Goal: Task Accomplishment & Management: Complete application form

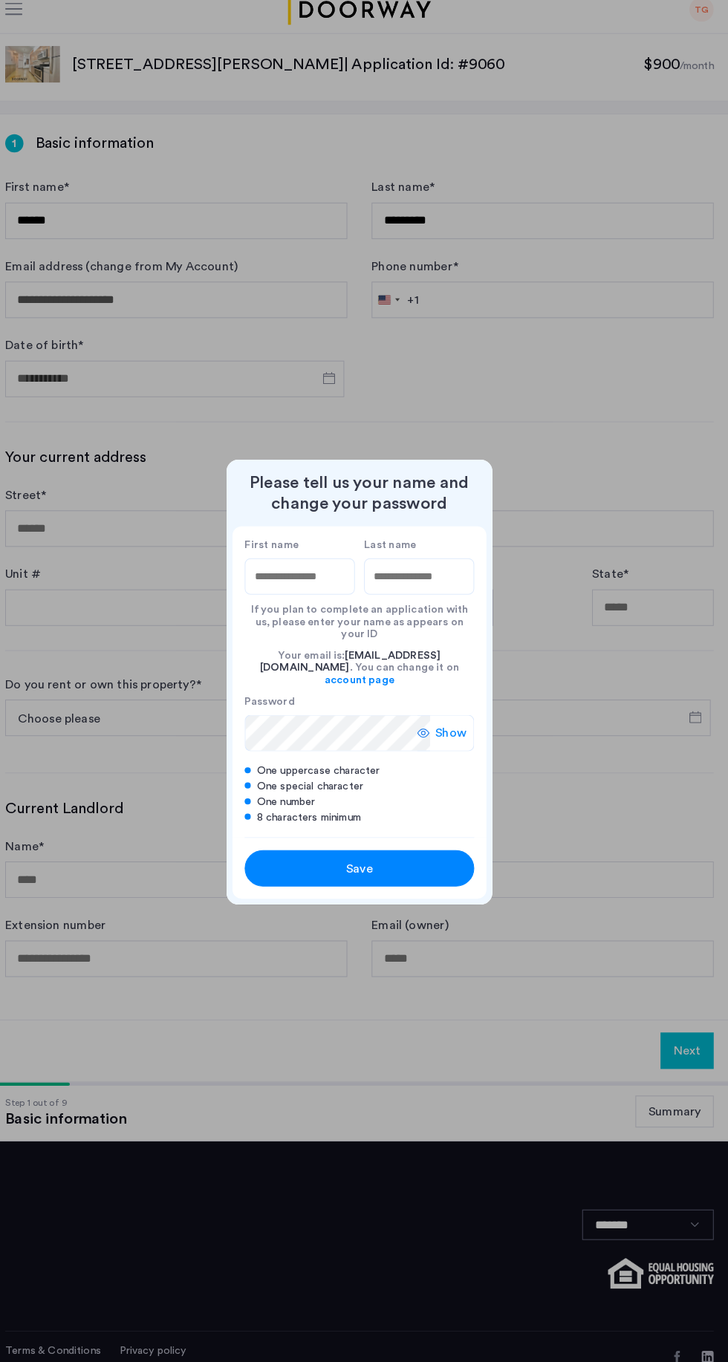
click at [598, 752] on div at bounding box center [364, 681] width 728 height 1362
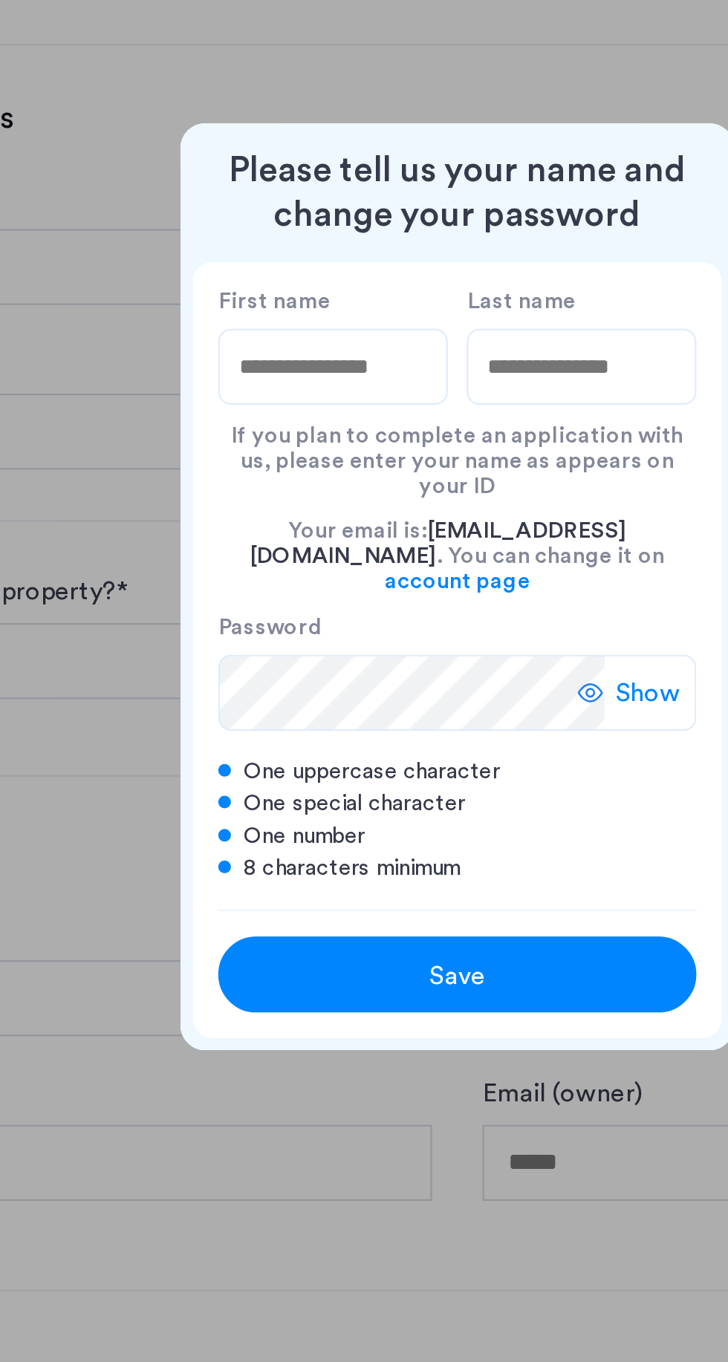
click at [395, 446] on div at bounding box center [364, 681] width 728 height 1362
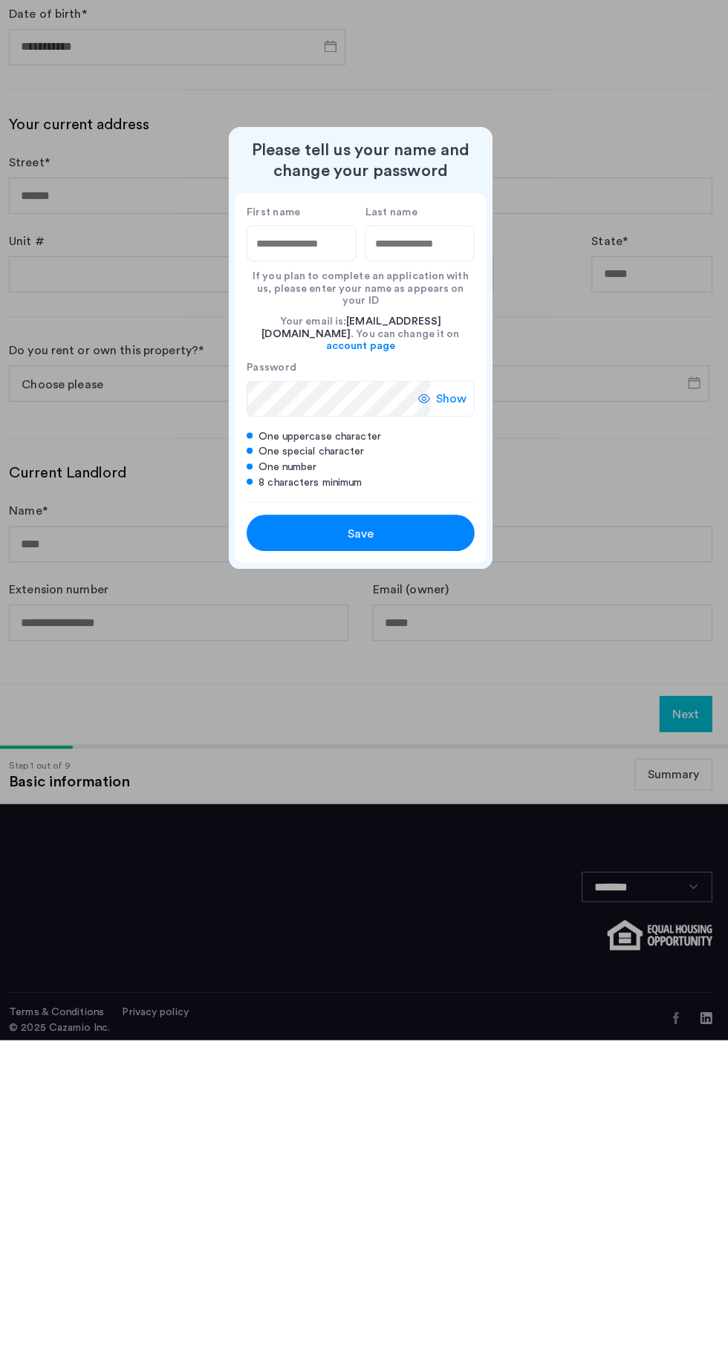
click at [609, 981] on div at bounding box center [364, 681] width 728 height 1362
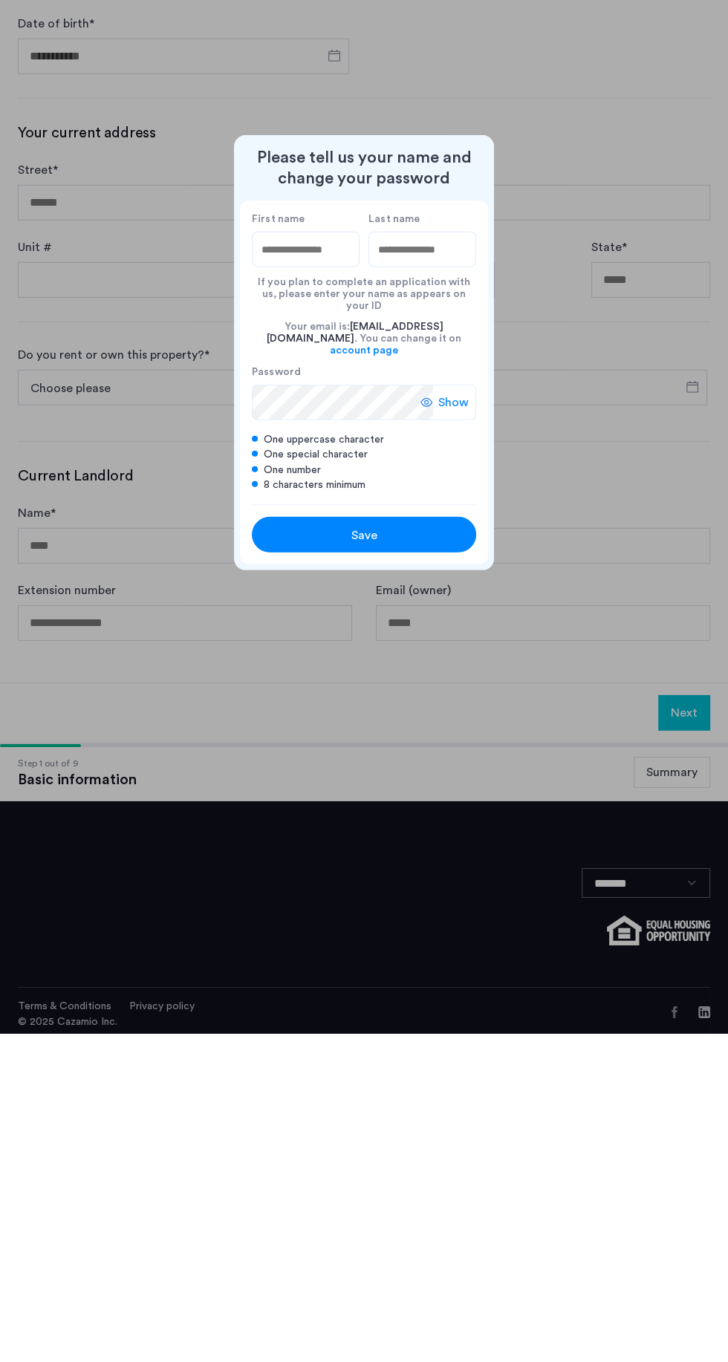
click at [403, 855] on div "Save" at bounding box center [364, 864] width 143 height 18
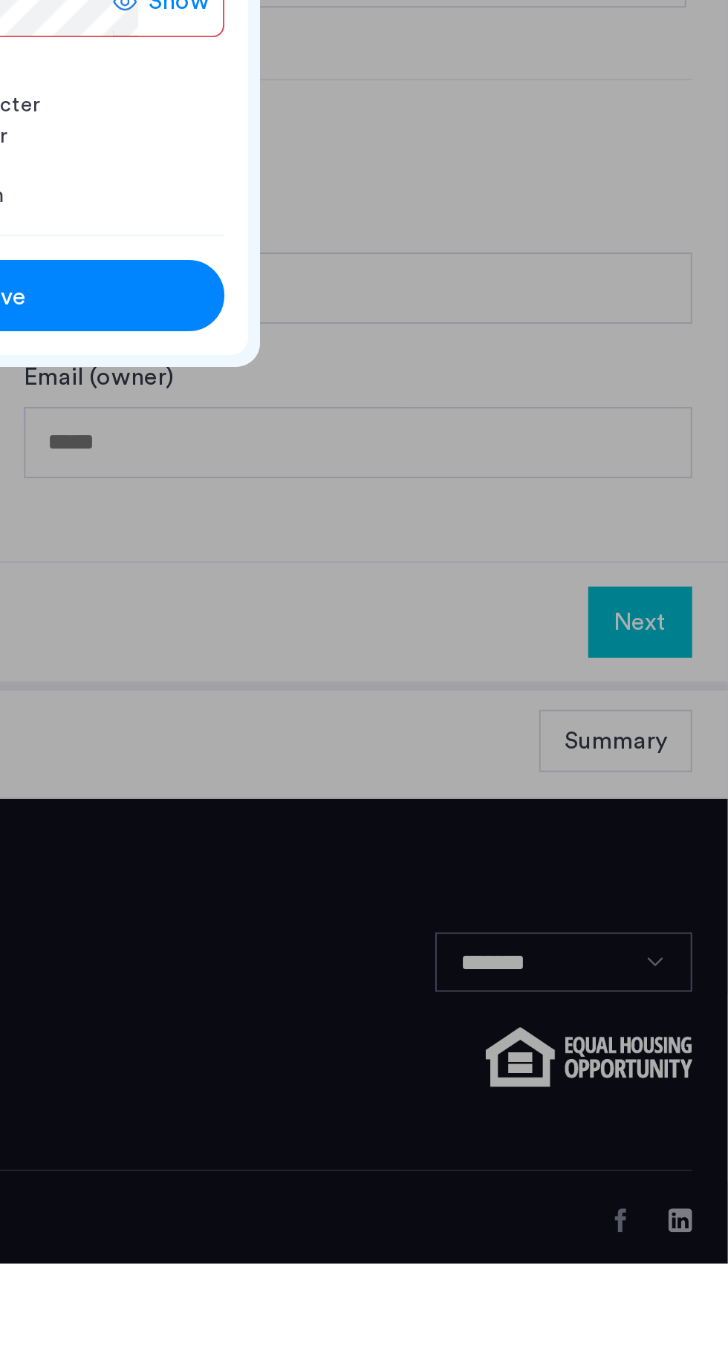
click at [678, 1043] on div at bounding box center [364, 681] width 728 height 1362
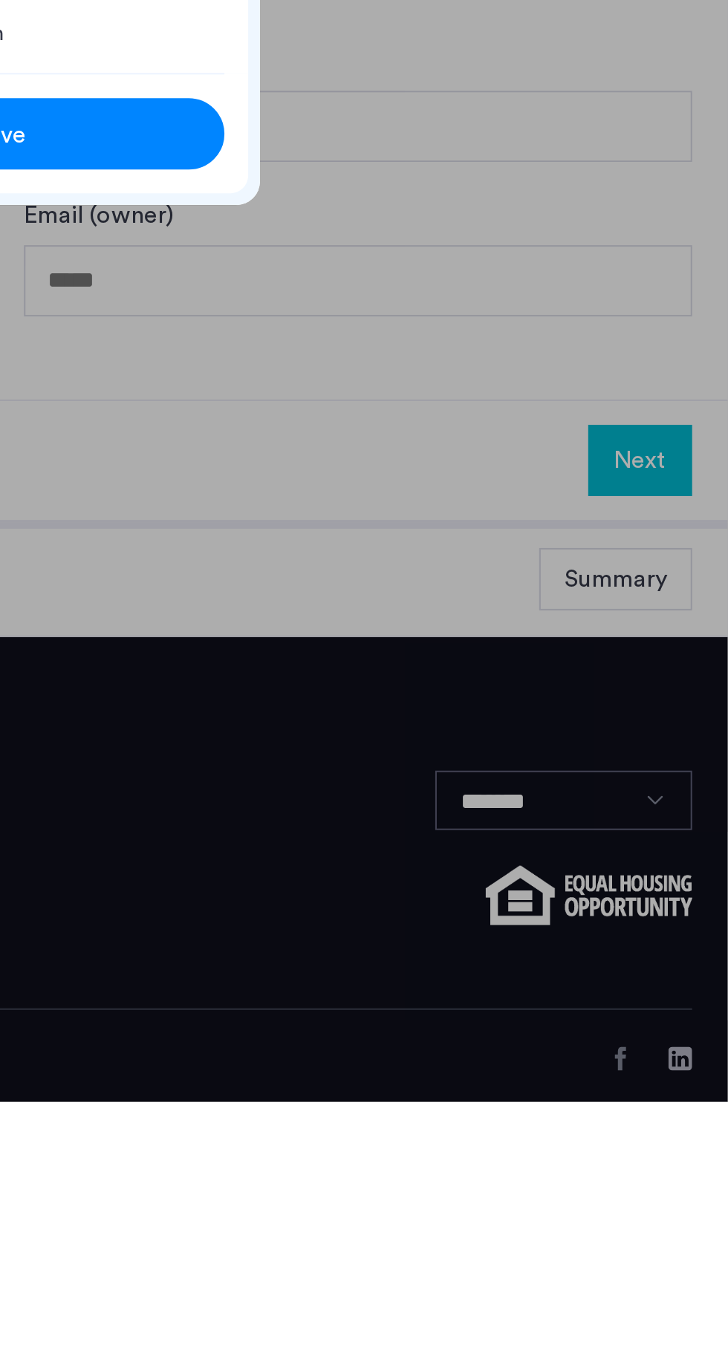
click at [685, 1048] on div at bounding box center [364, 681] width 728 height 1362
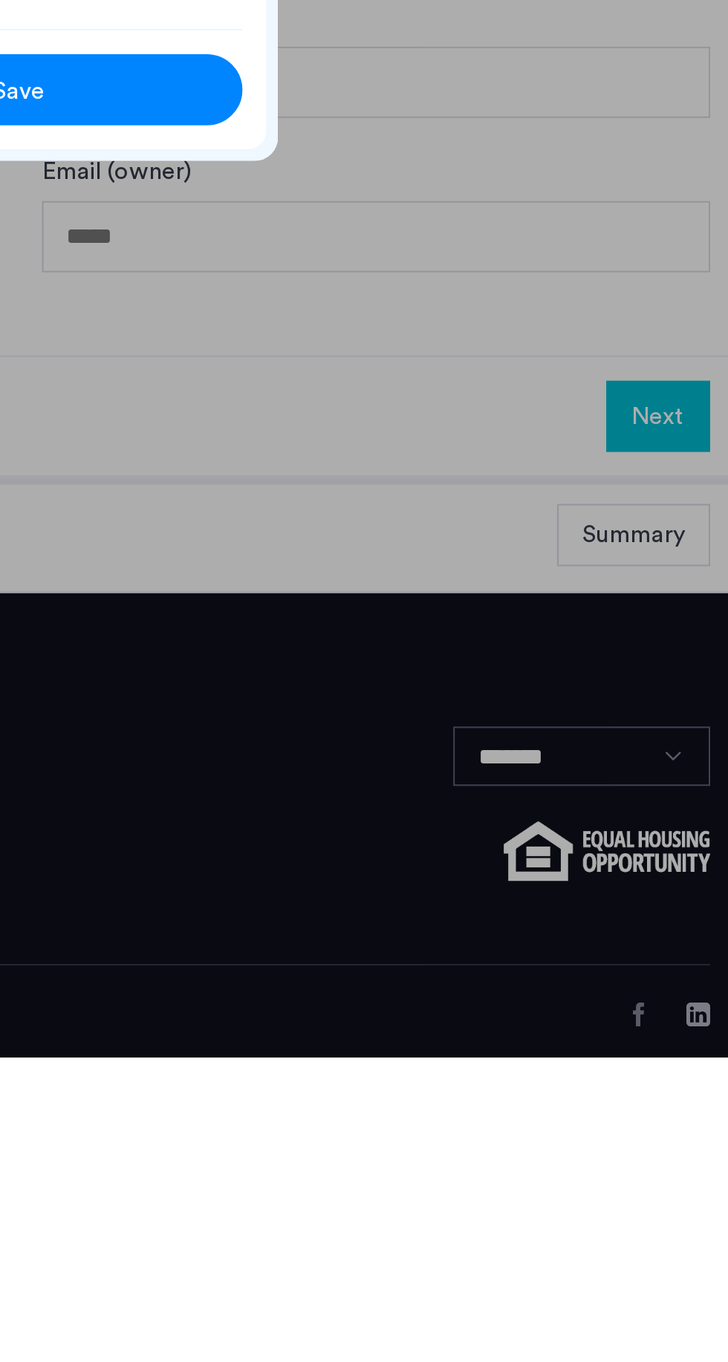
click at [682, 1040] on div at bounding box center [364, 681] width 728 height 1362
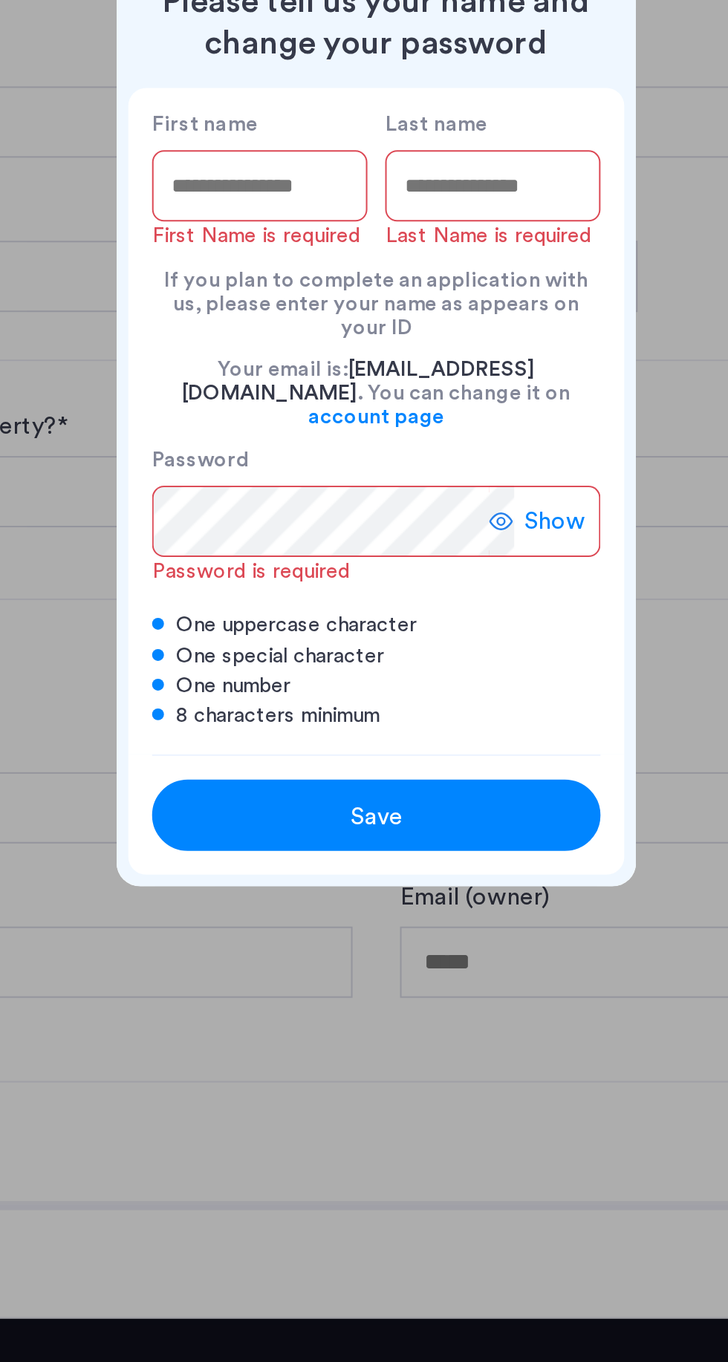
click at [311, 576] on input "First name" at bounding box center [306, 563] width 108 height 36
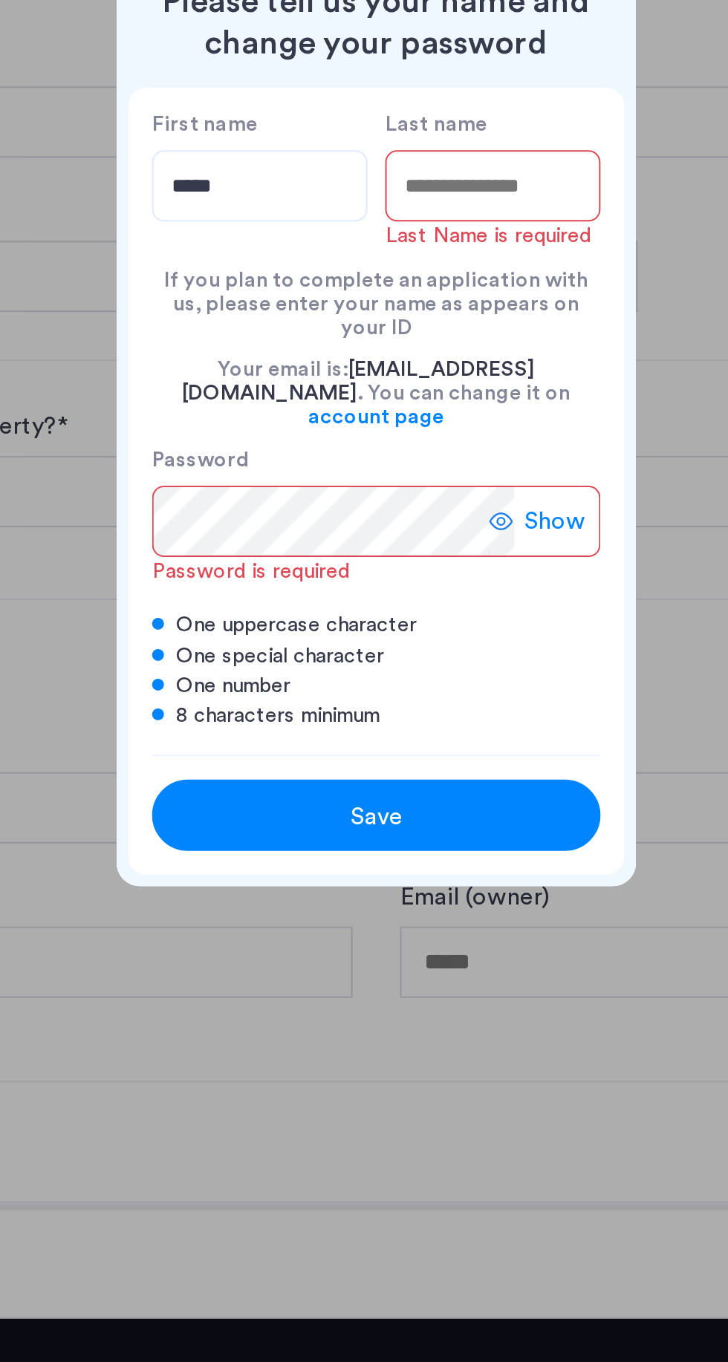
type input "*****"
click at [440, 579] on input "Last name" at bounding box center [422, 563] width 108 height 36
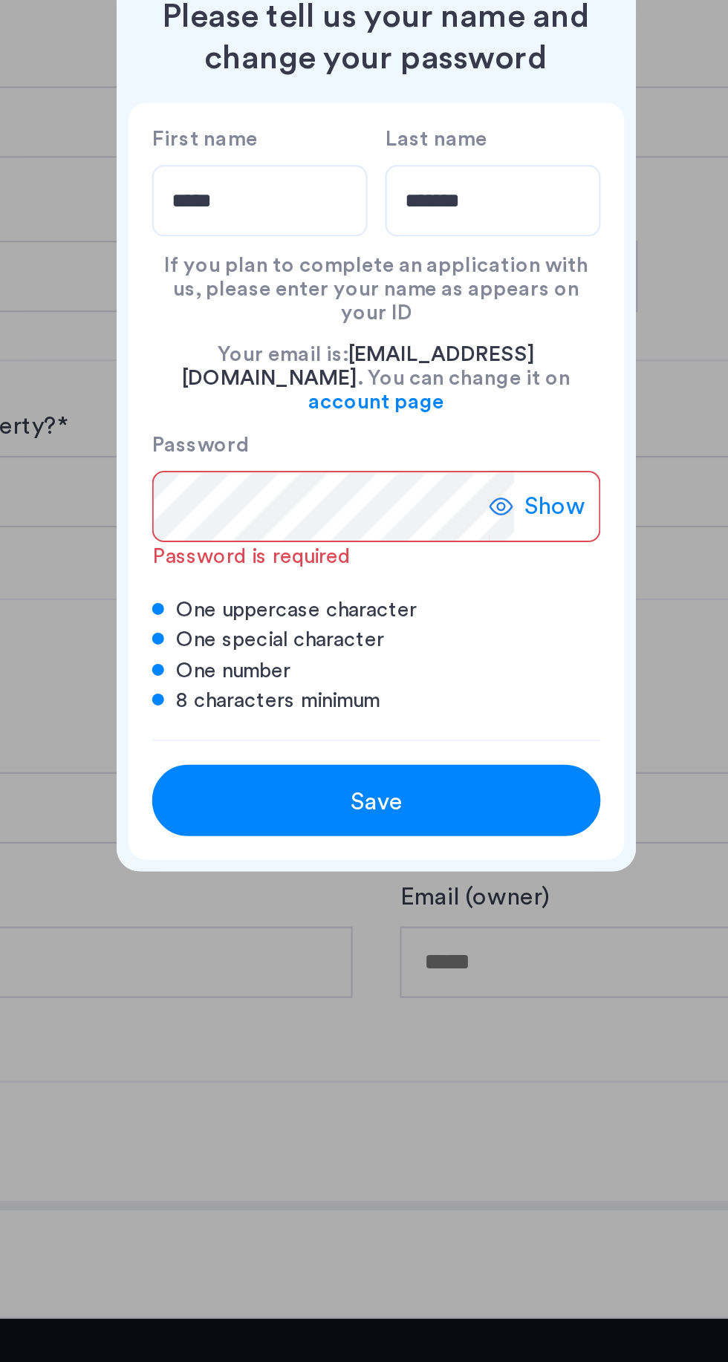
type input "*******"
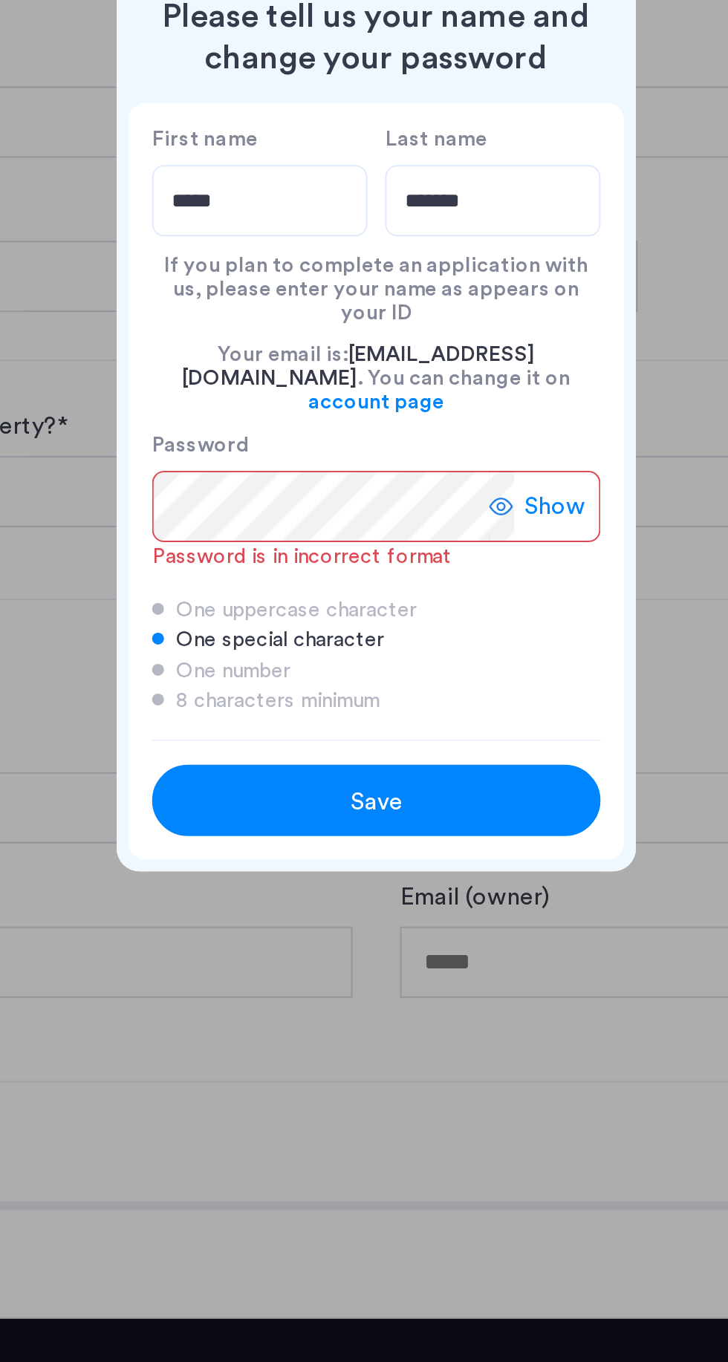
click at [472, 707] on div "Show" at bounding box center [448, 724] width 56 height 36
click at [410, 862] on div "Save" at bounding box center [364, 871] width 143 height 18
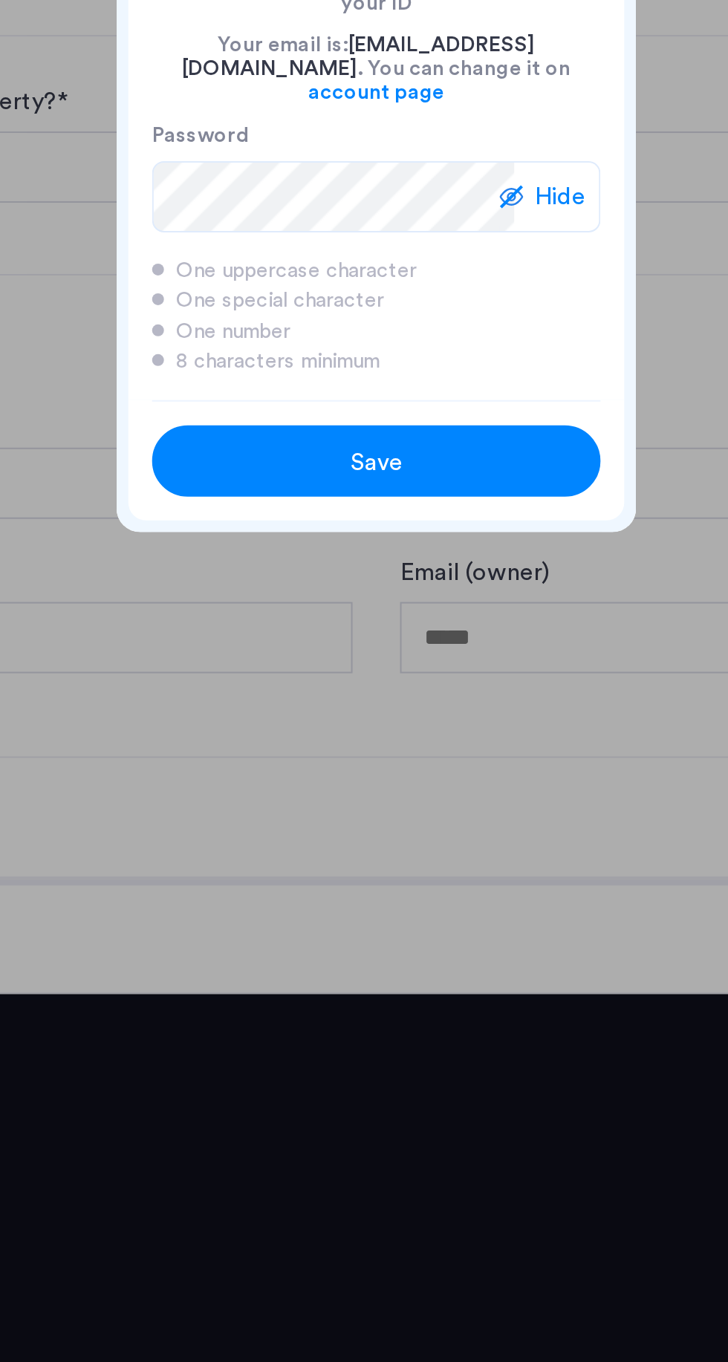
click at [407, 855] on div "Save" at bounding box center [364, 864] width 143 height 18
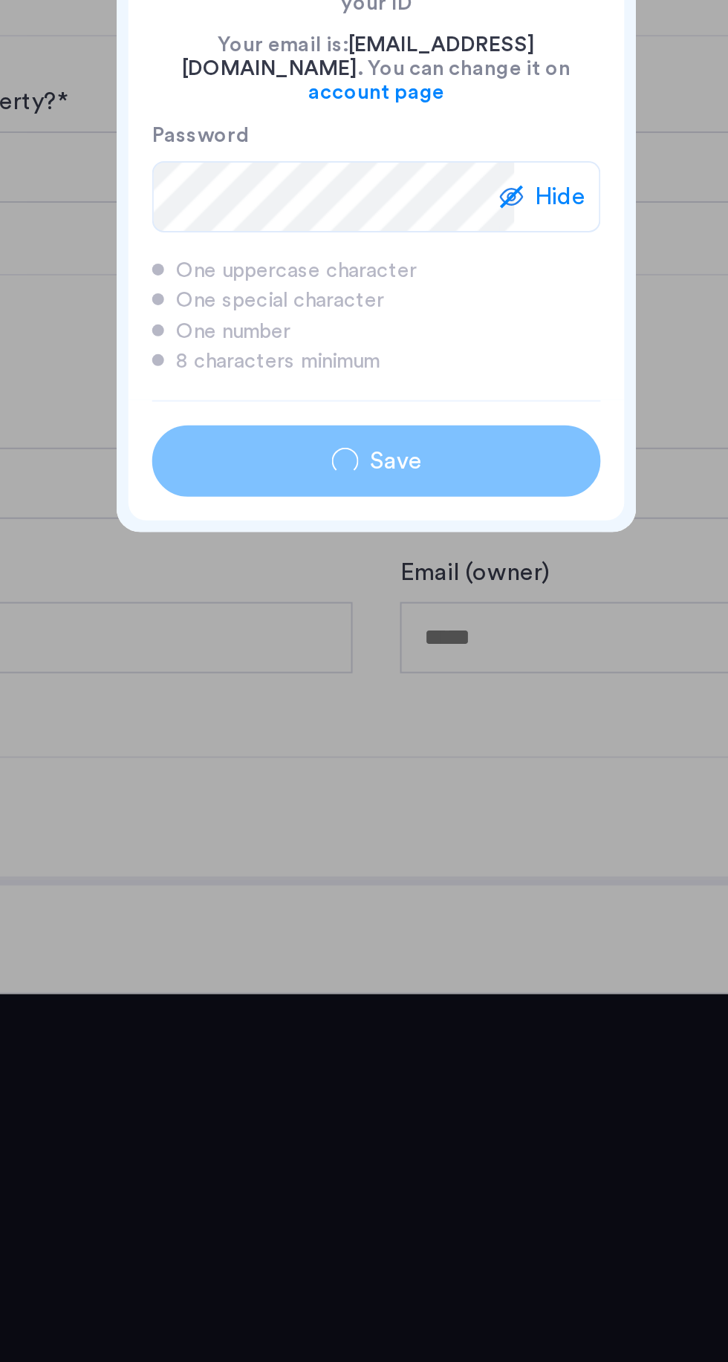
type input "*****"
type input "*******"
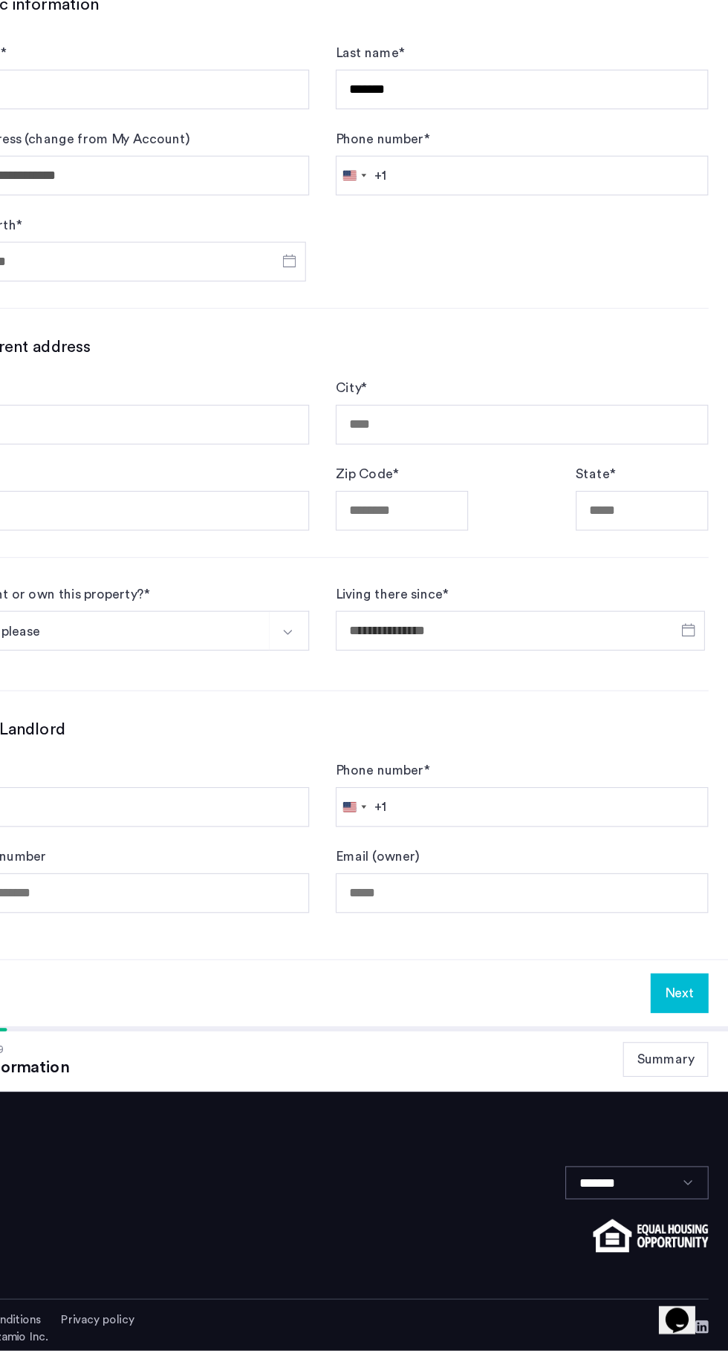
click at [684, 1039] on button "Next" at bounding box center [684, 1042] width 52 height 36
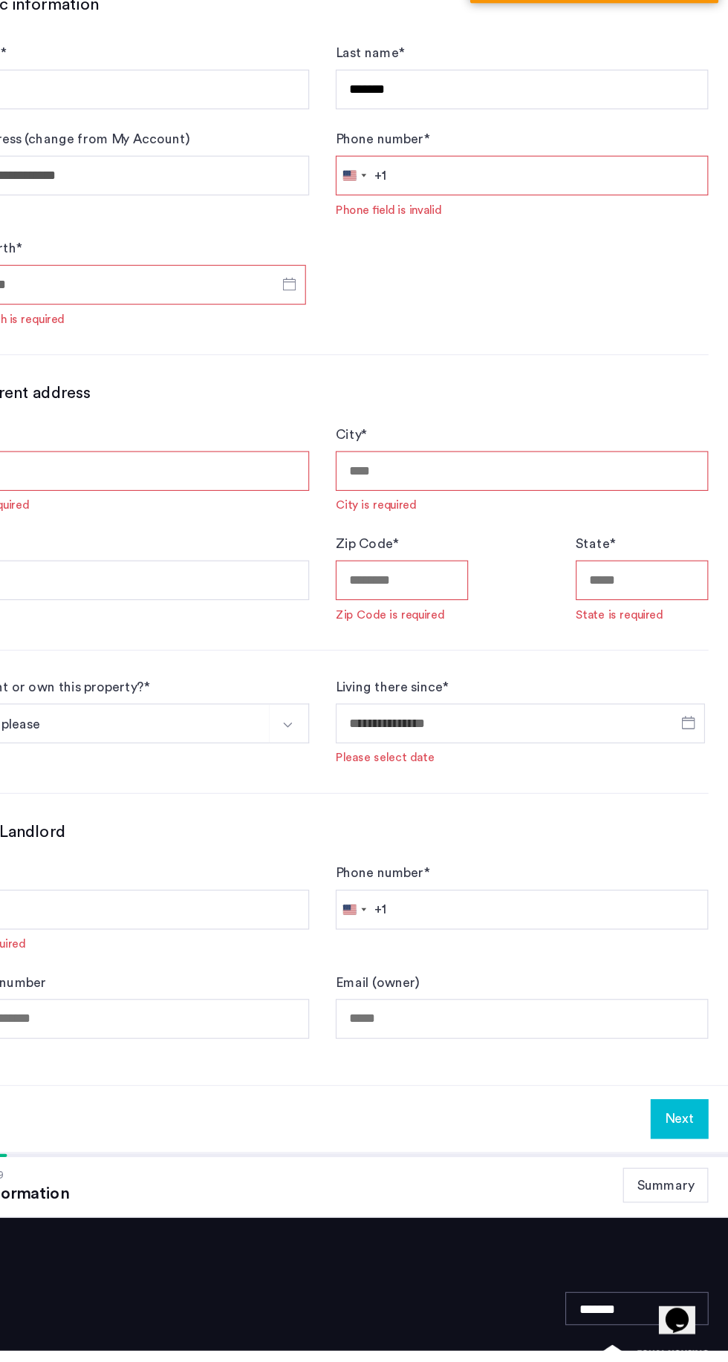
click at [682, 1221] on button "Summary" at bounding box center [672, 1213] width 77 height 31
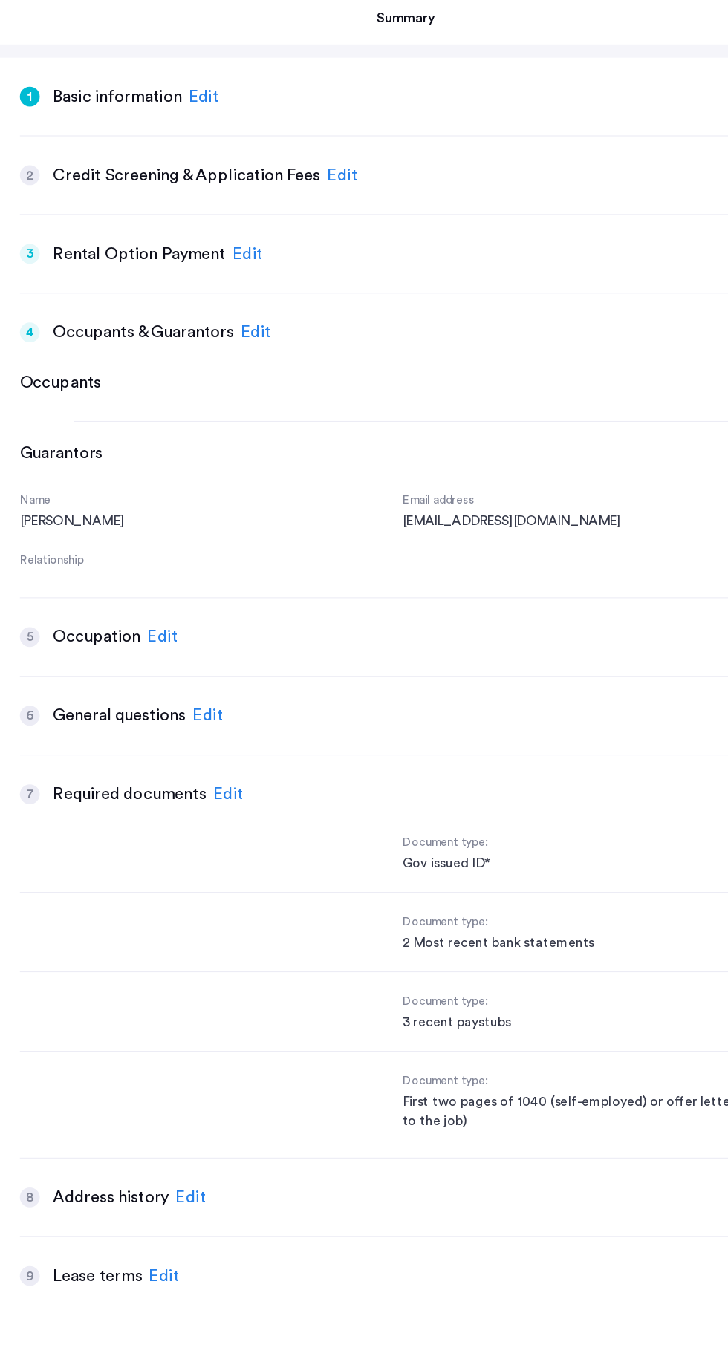
click at [133, 319] on div "4 Occupants & Guarantors Edit Occupants Guarantors Name [PERSON_NAME] Email add…" at bounding box center [361, 729] width 686 height 869
click at [238, 299] on div "Edit" at bounding box center [229, 306] width 27 height 22
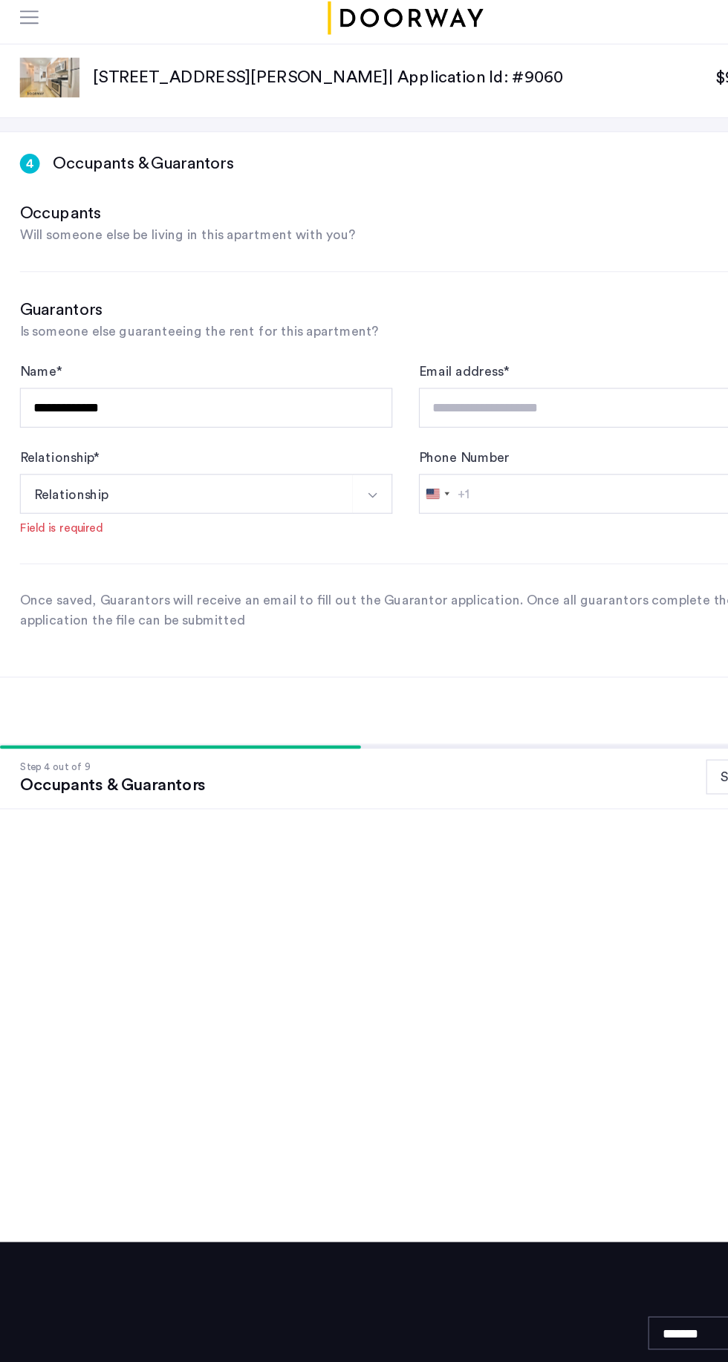
click at [175, 448] on button "Relationship" at bounding box center [167, 451] width 299 height 36
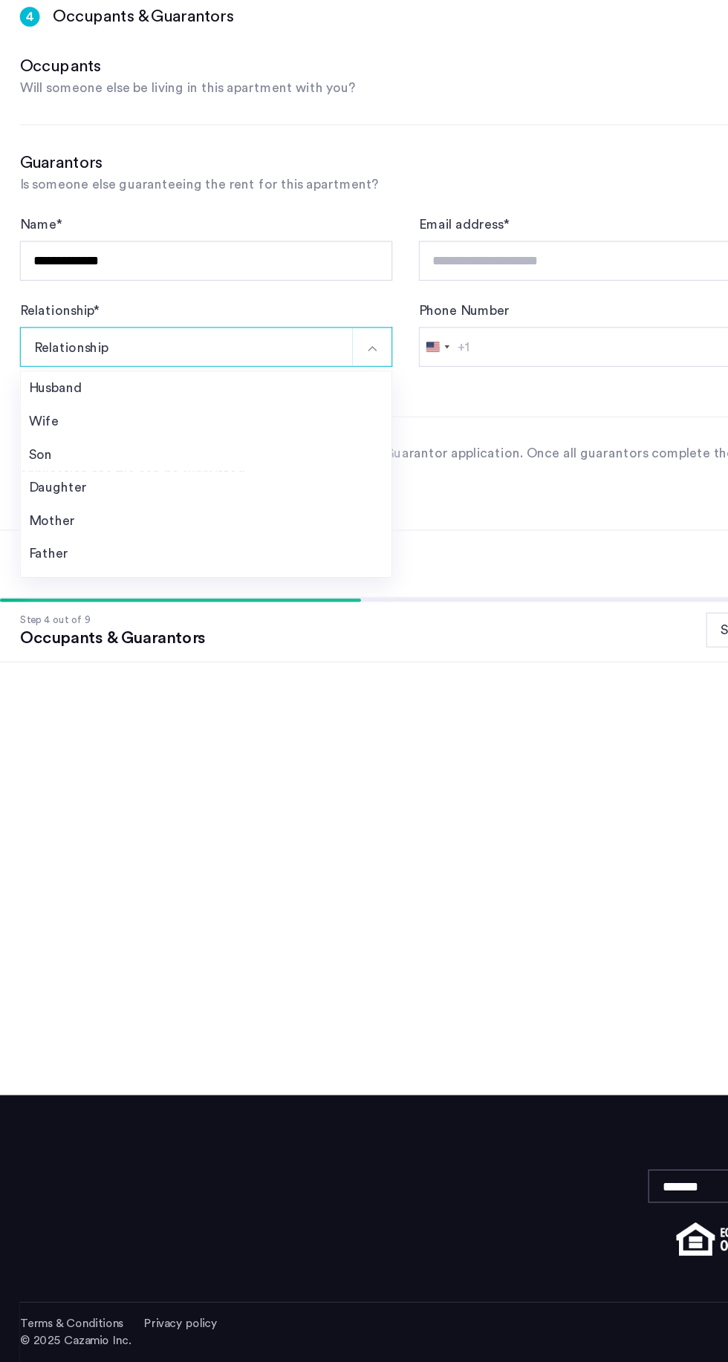
click at [56, 635] on div "Father" at bounding box center [185, 637] width 318 height 18
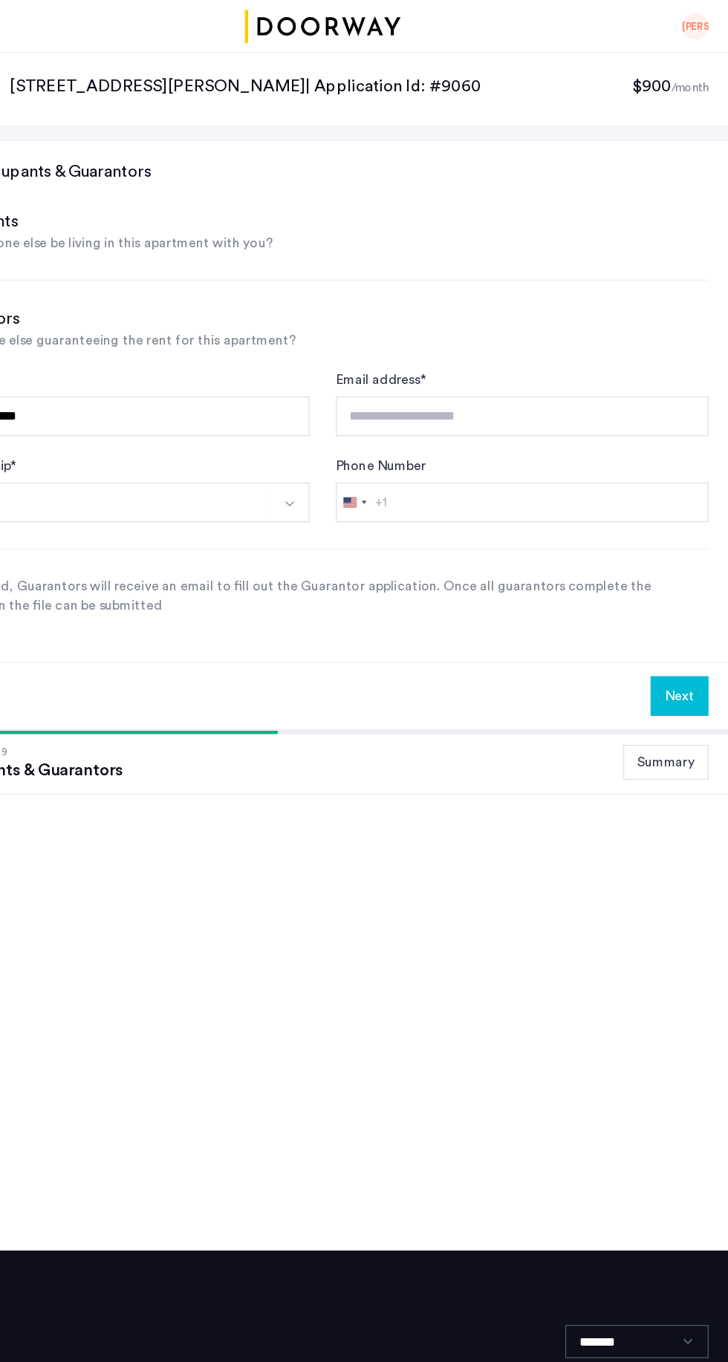
click at [677, 687] on button "Summary" at bounding box center [672, 684] width 77 height 31
